Goal: Information Seeking & Learning: Learn about a topic

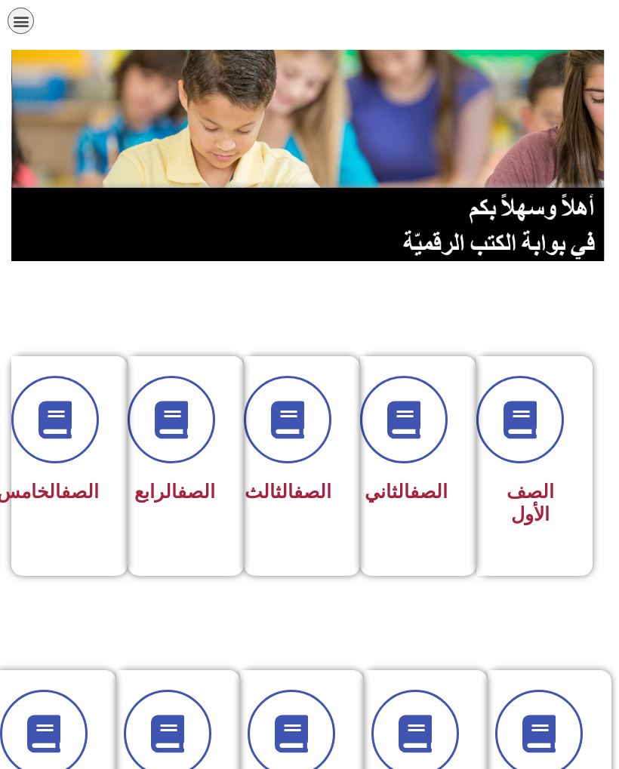
click at [425, 422] on span at bounding box center [404, 420] width 88 height 88
click at [524, 458] on span at bounding box center [520, 420] width 88 height 88
click at [420, 458] on span at bounding box center [404, 420] width 88 height 88
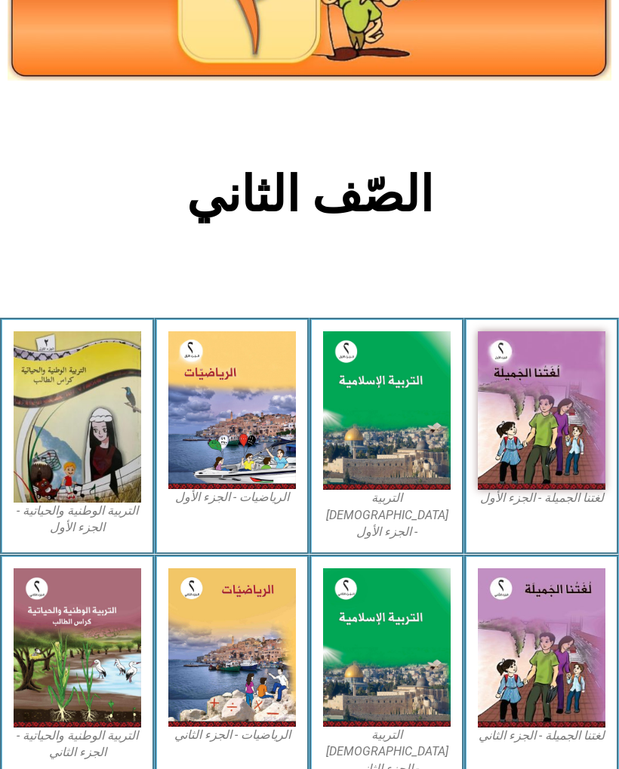
scroll to position [109, 0]
click at [563, 416] on img at bounding box center [540, 410] width 127 height 158
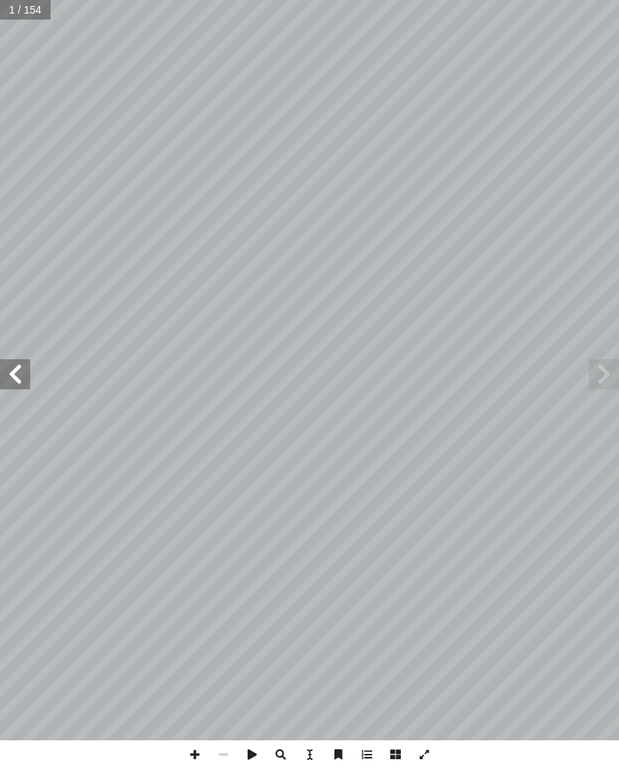
click at [601, 360] on span at bounding box center [603, 374] width 30 height 30
click at [7, 364] on span at bounding box center [15, 374] width 30 height 30
click at [10, 373] on span at bounding box center [15, 374] width 30 height 30
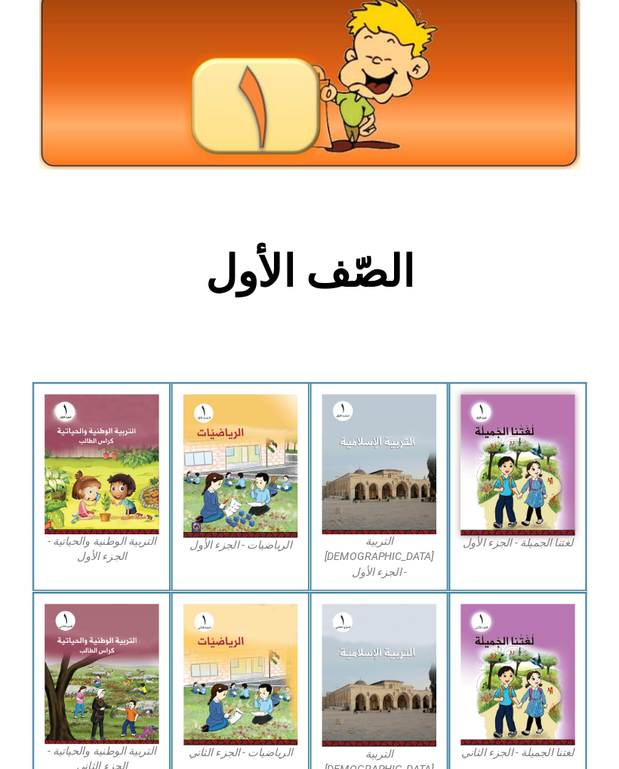
scroll to position [91, 0]
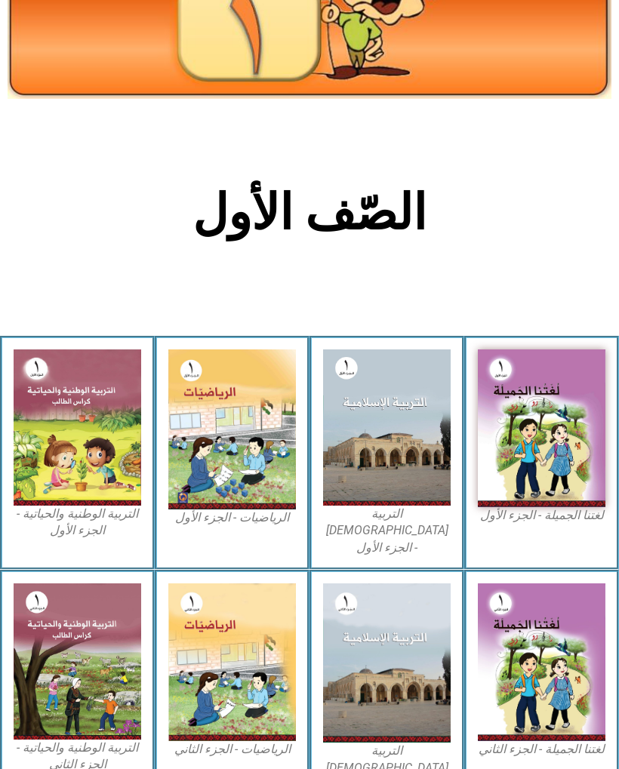
click at [578, 447] on img at bounding box center [540, 428] width 127 height 158
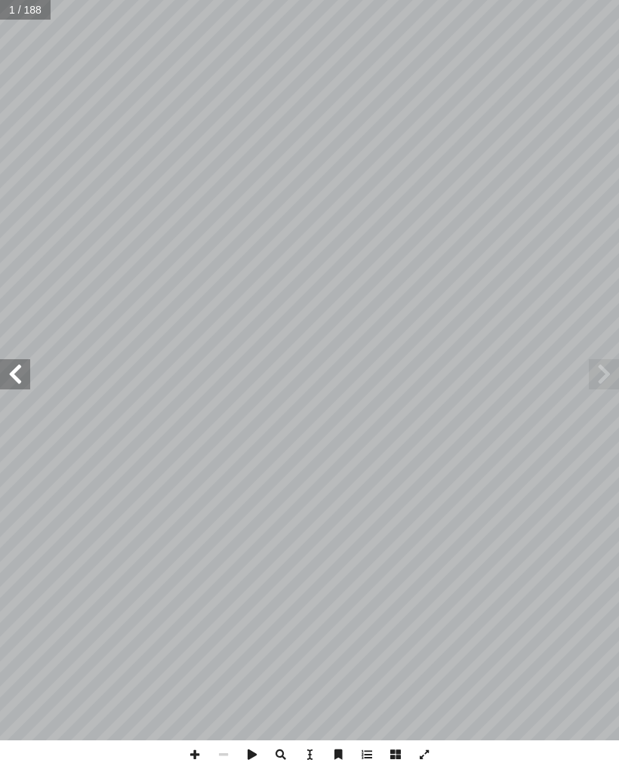
click at [24, 376] on span at bounding box center [15, 374] width 30 height 30
click at [19, 385] on span at bounding box center [15, 374] width 30 height 30
click at [20, 361] on span at bounding box center [15, 374] width 30 height 30
click at [19, 388] on span at bounding box center [15, 374] width 30 height 30
click at [28, 369] on span at bounding box center [15, 374] width 30 height 30
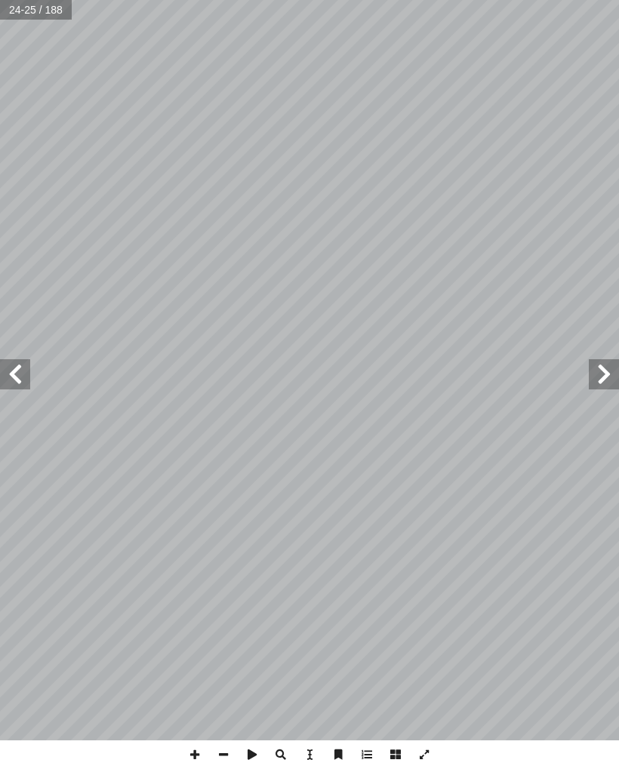
click at [24, 382] on span at bounding box center [15, 374] width 30 height 30
click at [26, 375] on span at bounding box center [15, 374] width 30 height 30
click at [29, 369] on span at bounding box center [15, 374] width 30 height 30
click at [8, 368] on span at bounding box center [15, 374] width 30 height 30
click at [10, 376] on span at bounding box center [15, 374] width 30 height 30
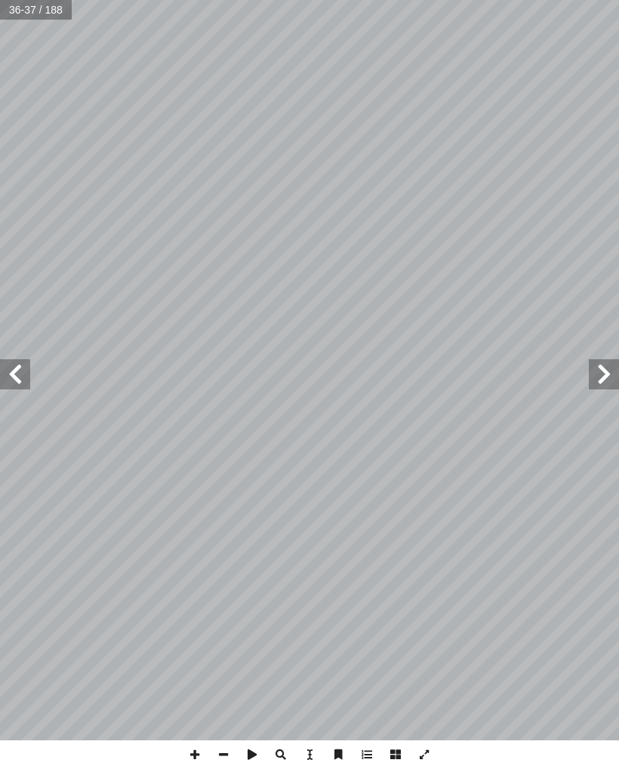
click at [17, 382] on span at bounding box center [15, 374] width 30 height 30
click at [16, 381] on span at bounding box center [15, 374] width 30 height 30
click at [11, 379] on span at bounding box center [15, 374] width 30 height 30
click at [14, 379] on span at bounding box center [15, 374] width 30 height 30
click at [19, 375] on span at bounding box center [15, 374] width 30 height 30
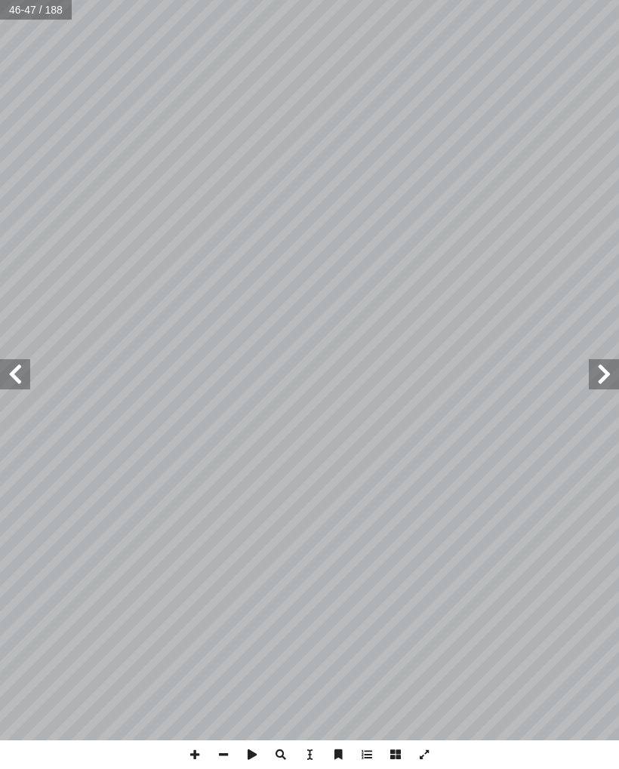
click at [16, 376] on span at bounding box center [15, 374] width 30 height 30
click at [20, 380] on span at bounding box center [15, 374] width 30 height 30
click at [601, 370] on span at bounding box center [603, 374] width 30 height 30
click at [591, 382] on span at bounding box center [603, 374] width 30 height 30
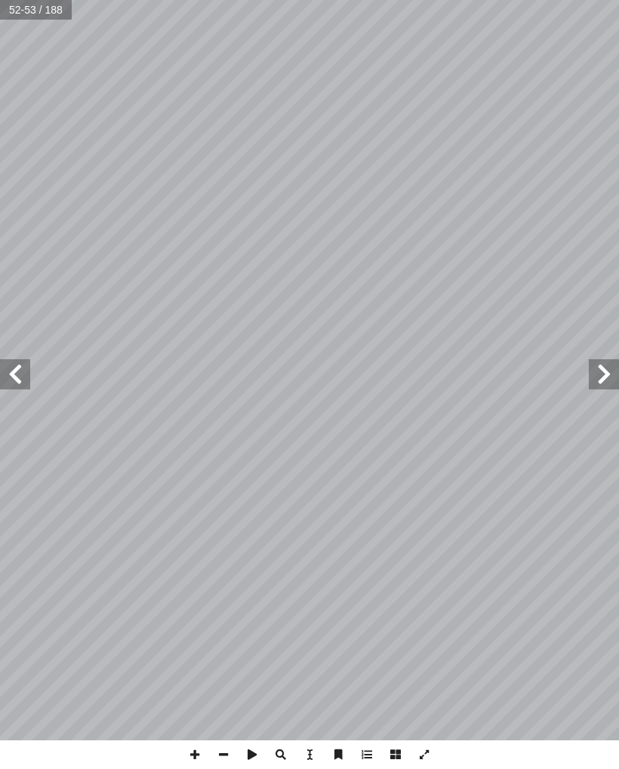
click at [604, 382] on span at bounding box center [603, 374] width 30 height 30
click at [601, 382] on span at bounding box center [603, 374] width 30 height 30
click at [600, 382] on span at bounding box center [603, 374] width 30 height 30
click at [590, 382] on span at bounding box center [603, 374] width 30 height 30
click at [590, 365] on span at bounding box center [603, 374] width 30 height 30
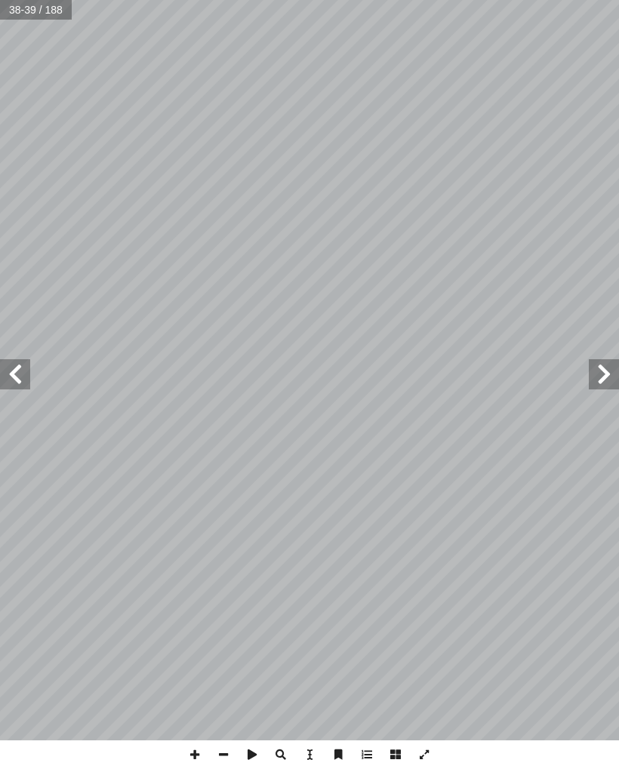
click at [600, 371] on span at bounding box center [603, 374] width 30 height 30
click at [596, 380] on span at bounding box center [603, 374] width 30 height 30
click at [600, 372] on span at bounding box center [603, 374] width 30 height 30
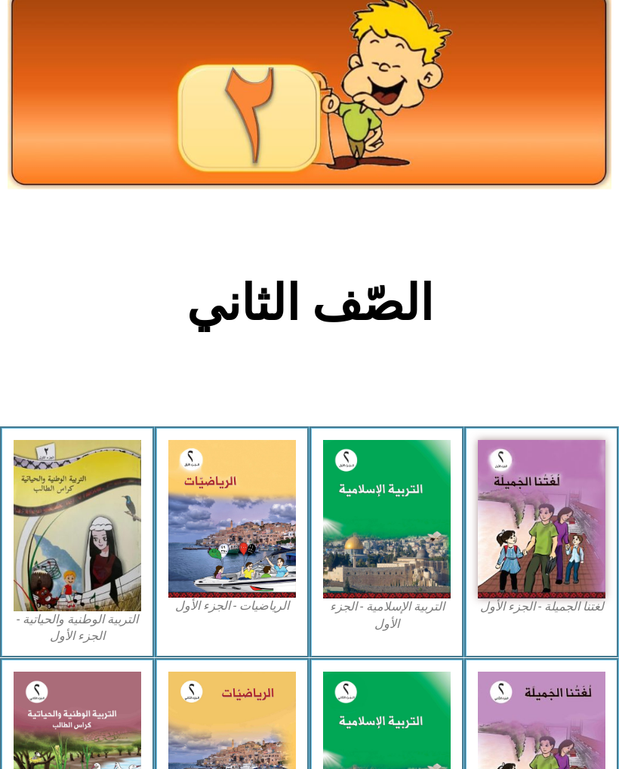
click at [554, 543] on img at bounding box center [540, 519] width 127 height 158
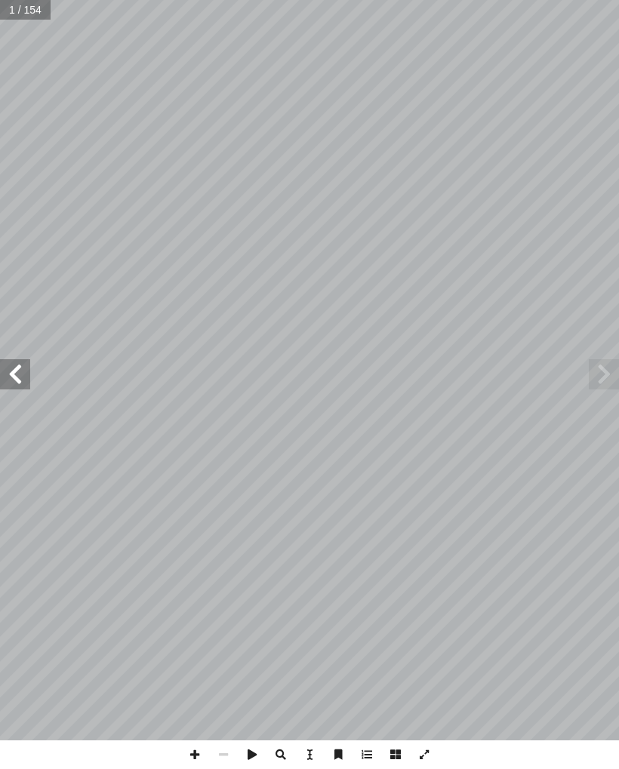
click at [26, 376] on span at bounding box center [15, 374] width 30 height 30
click at [20, 381] on span at bounding box center [15, 374] width 30 height 30
click at [20, 367] on span at bounding box center [15, 374] width 30 height 30
click at [22, 371] on span at bounding box center [15, 374] width 30 height 30
click at [28, 373] on span at bounding box center [15, 374] width 30 height 30
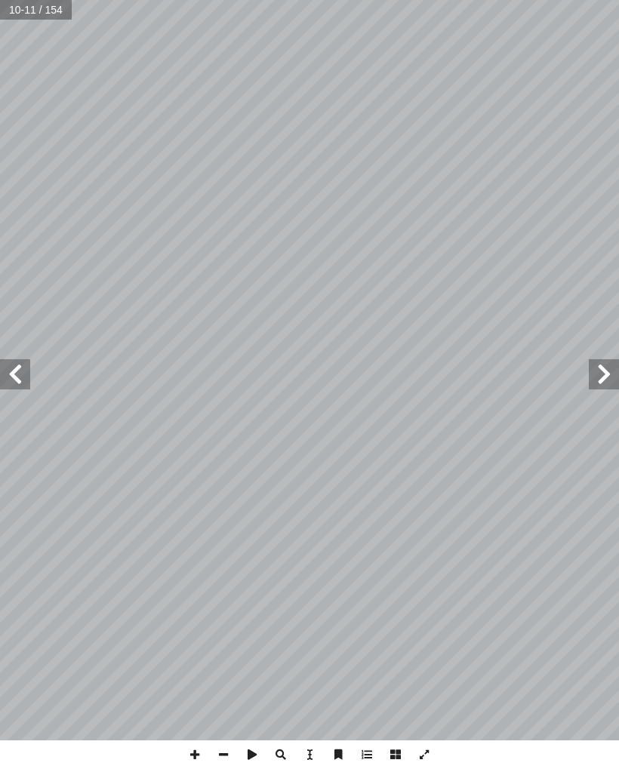
click at [27, 367] on span at bounding box center [15, 374] width 30 height 30
